Goal: Information Seeking & Learning: Learn about a topic

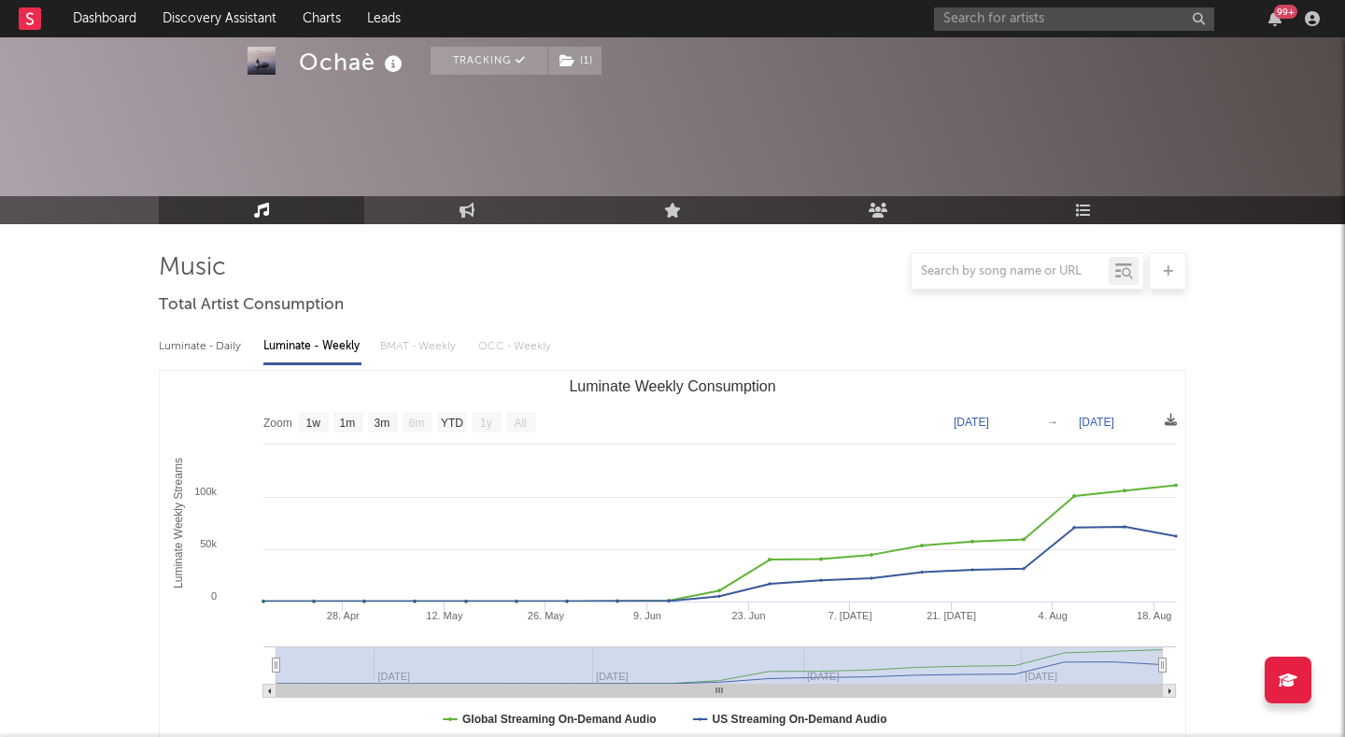
select select "1w"
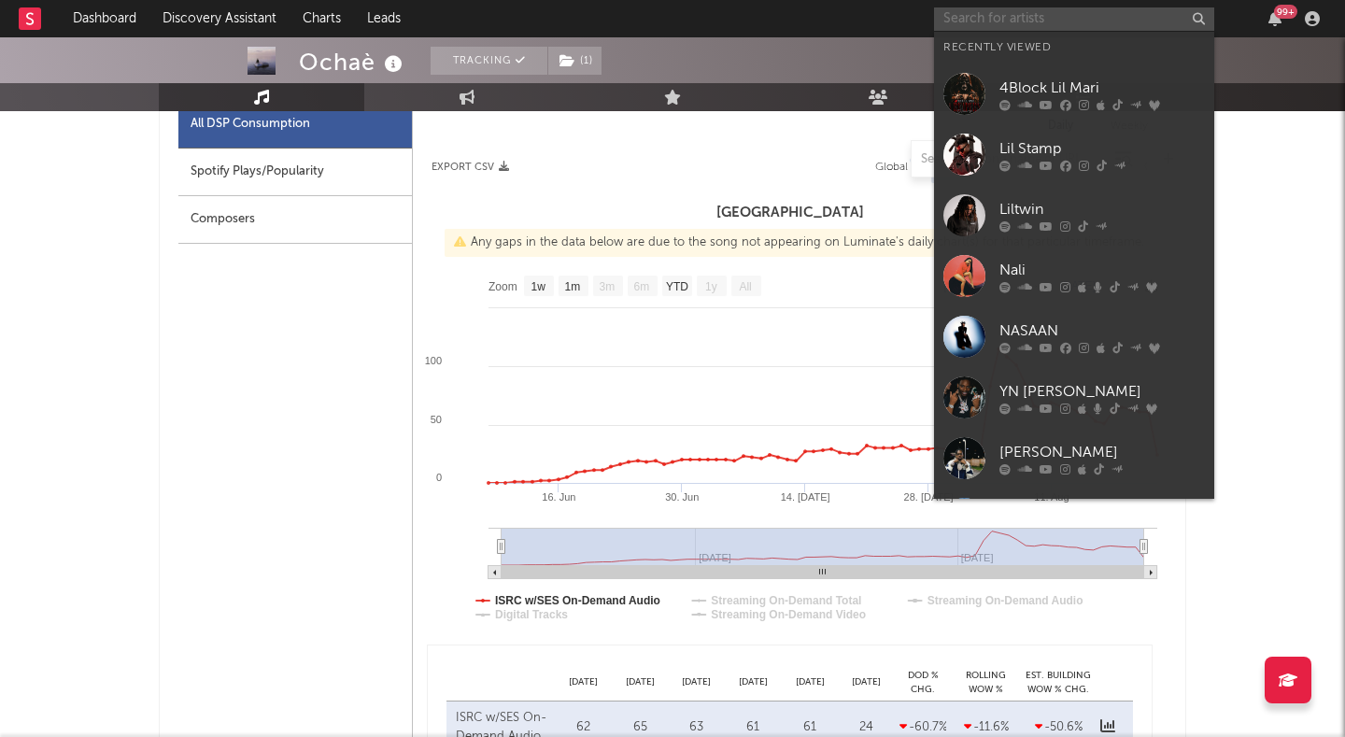
click at [1015, 21] on input "text" at bounding box center [1074, 18] width 280 height 23
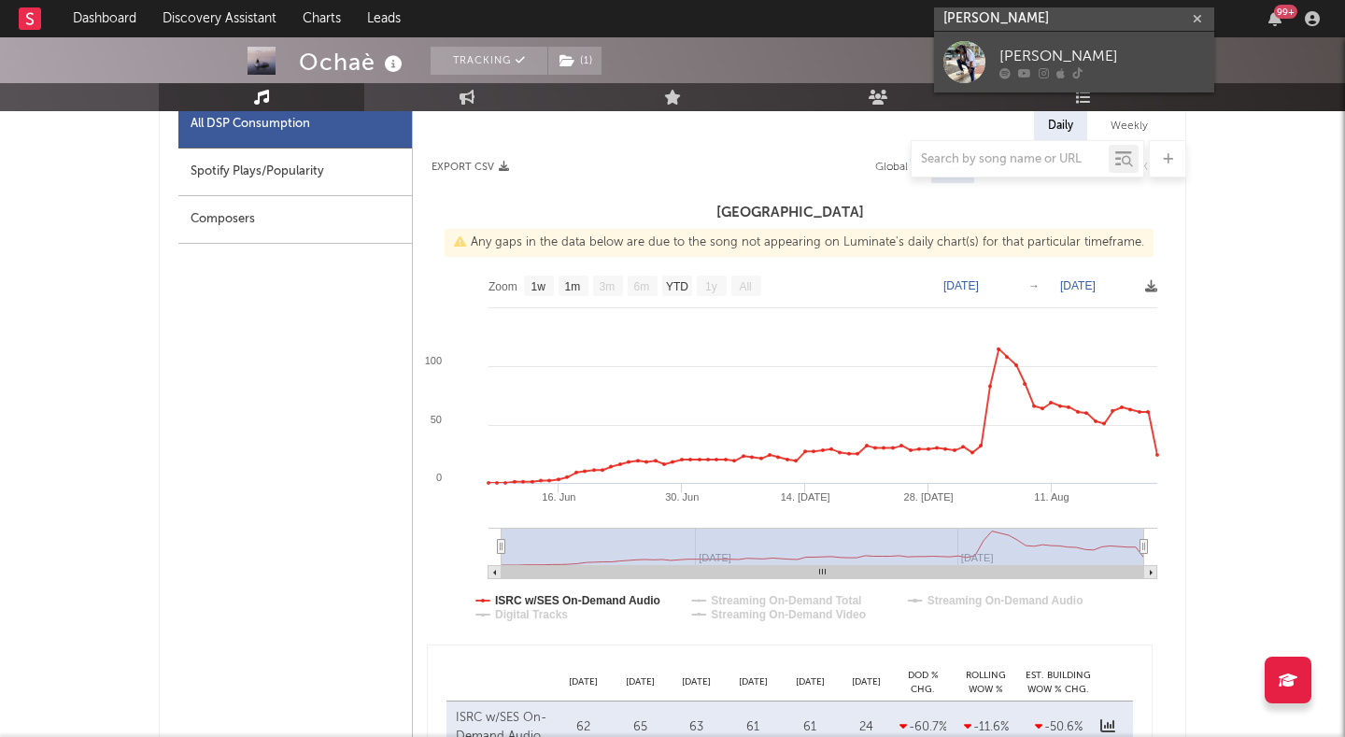
type input "[PERSON_NAME]"
click at [1015, 51] on div "[PERSON_NAME]" at bounding box center [1101, 56] width 205 height 22
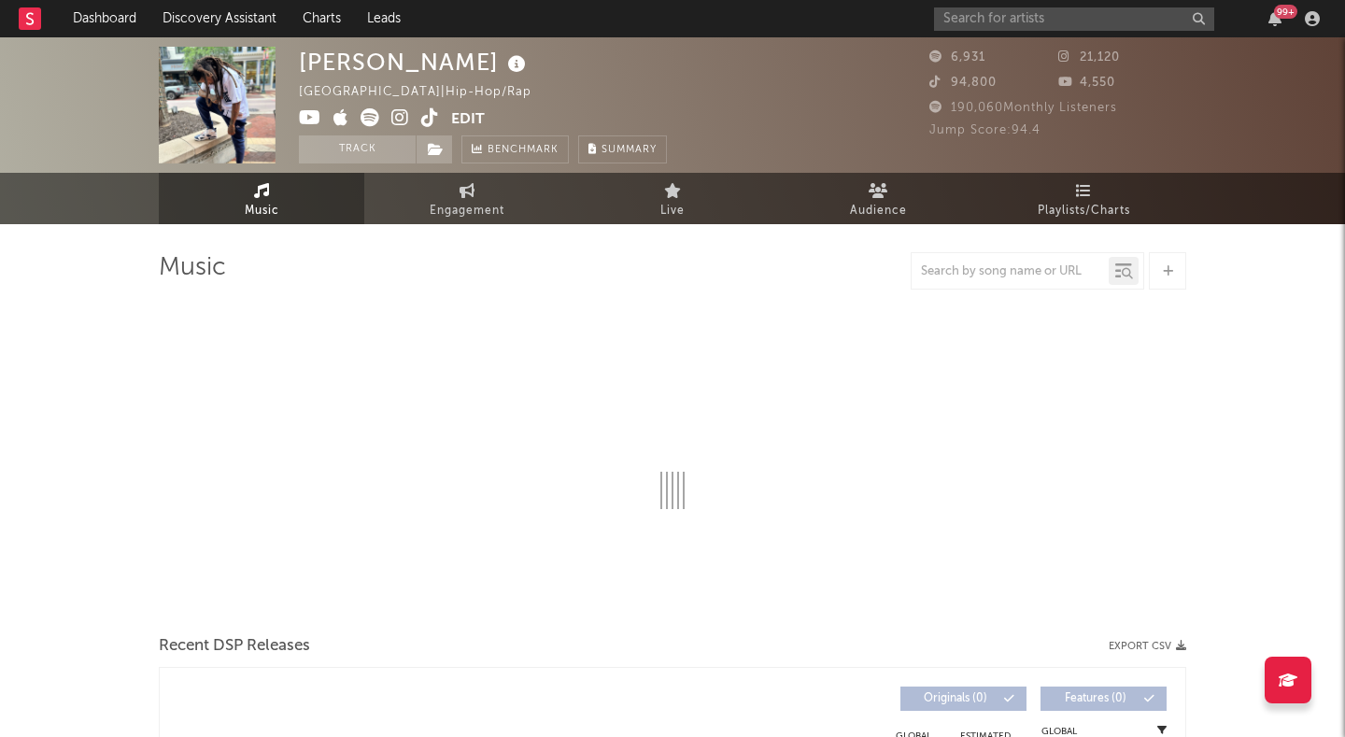
select select "6m"
